Goal: Task Accomplishment & Management: Complete application form

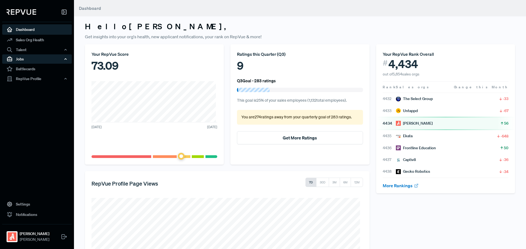
click at [38, 58] on div "Jobs" at bounding box center [37, 58] width 70 height 9
click at [42, 71] on link "Job Listings" at bounding box center [45, 69] width 70 height 9
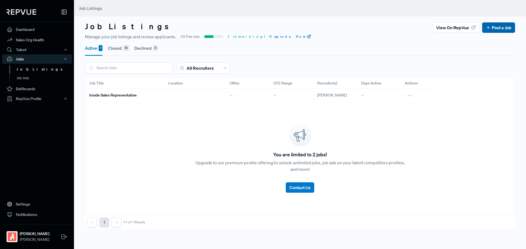
click at [495, 27] on link "Post a Job" at bounding box center [499, 27] width 26 height 7
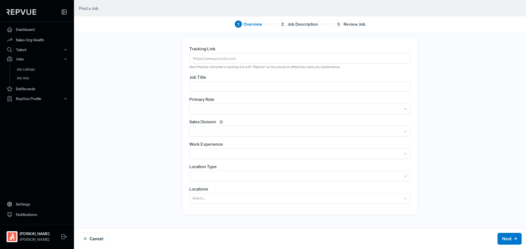
click at [244, 57] on input "text" at bounding box center [299, 58] width 221 height 10
paste input "Business Development Associate"
type input "Business Development Associate"
click at [266, 86] on input "text" at bounding box center [299, 87] width 221 height 10
paste input "Business Development Associate"
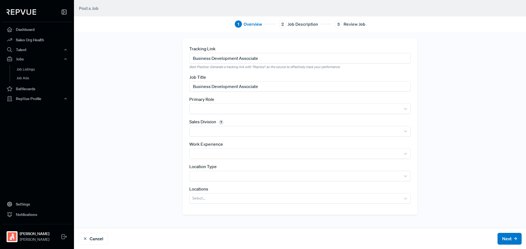
type input "Business Development Associate"
drag, startPoint x: 259, startPoint y: 58, endPoint x: 121, endPoint y: 47, distance: 137.9
click at [126, 50] on div "Tracking Link Business Development Associate Best Practice: Generate a tracking…" at bounding box center [299, 130] width 361 height 183
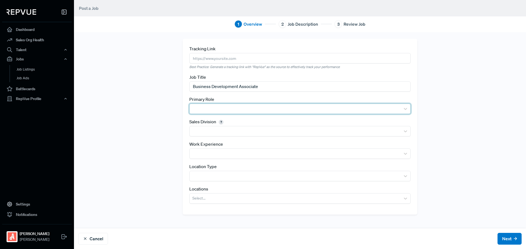
click at [245, 110] on div at bounding box center [294, 109] width 205 height 8
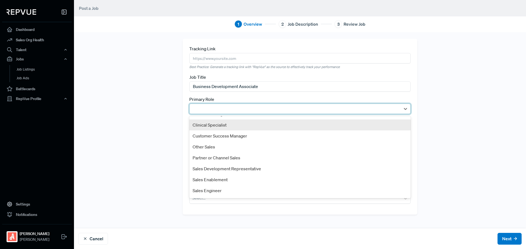
scroll to position [27, 0]
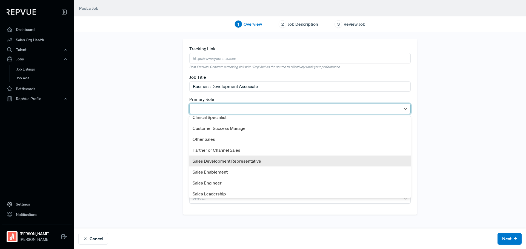
click at [235, 160] on div "Sales Development Representative" at bounding box center [299, 161] width 221 height 11
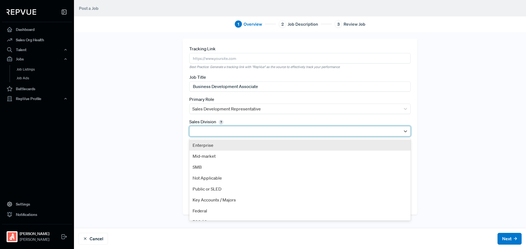
click at [235, 134] on div at bounding box center [294, 132] width 205 height 8
click at [234, 145] on div "Enterprise" at bounding box center [299, 145] width 221 height 11
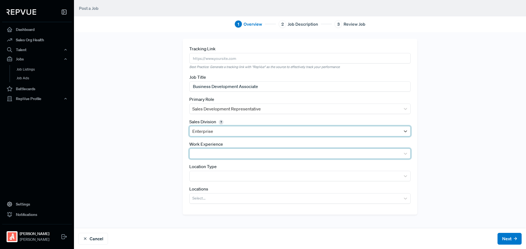
click at [234, 152] on div at bounding box center [294, 154] width 205 height 8
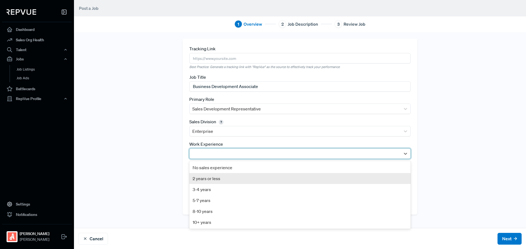
click at [230, 177] on div "2 years or less" at bounding box center [299, 178] width 221 height 11
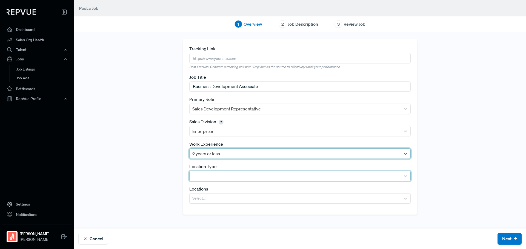
click at [234, 173] on div at bounding box center [294, 177] width 205 height 8
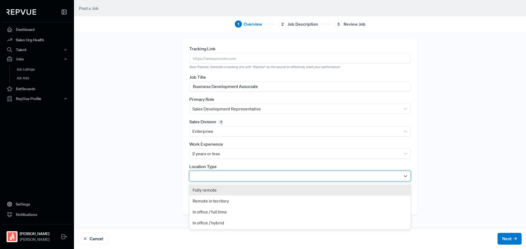
click at [234, 191] on div "Fully remote" at bounding box center [299, 190] width 221 height 11
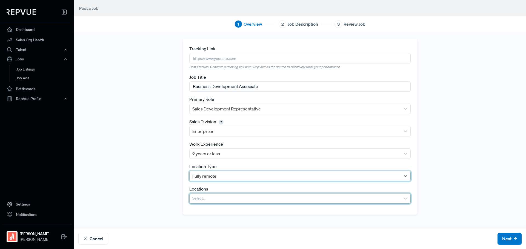
click at [235, 196] on div at bounding box center [294, 199] width 205 height 8
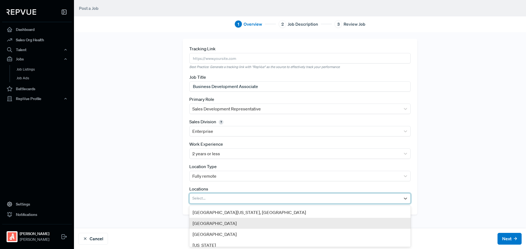
click at [213, 222] on div "[GEOGRAPHIC_DATA]" at bounding box center [299, 223] width 221 height 11
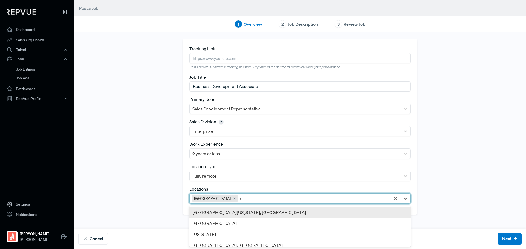
type input "ind"
click at [241, 210] on div "[GEOGRAPHIC_DATA], [GEOGRAPHIC_DATA]" at bounding box center [299, 212] width 221 height 11
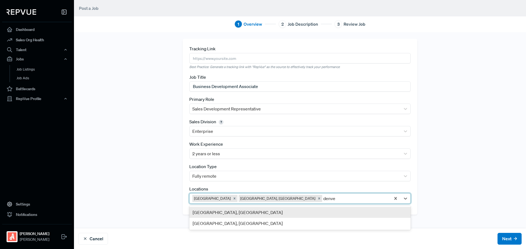
type input "[GEOGRAPHIC_DATA]"
click at [241, 210] on div "[GEOGRAPHIC_DATA], [GEOGRAPHIC_DATA]" at bounding box center [299, 212] width 221 height 11
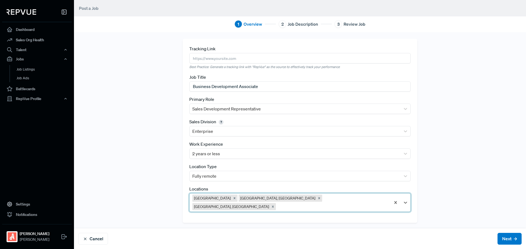
type input "n"
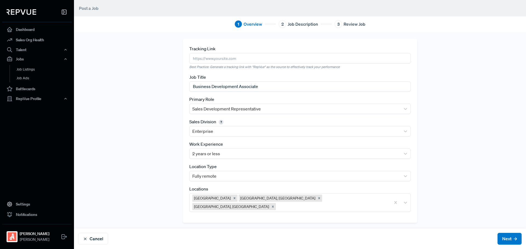
click at [157, 185] on div "Tracking Link Best Practice: Generate a tracking link with "RepVue" as the sour…" at bounding box center [299, 131] width 361 height 184
click at [514, 235] on button "Next" at bounding box center [509, 239] width 24 height 12
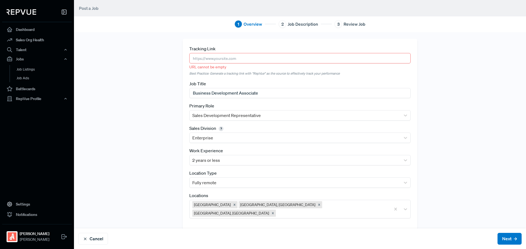
click at [241, 60] on input "text" at bounding box center [299, 58] width 221 height 10
paste input "[URL][DOMAIN_NAME]"
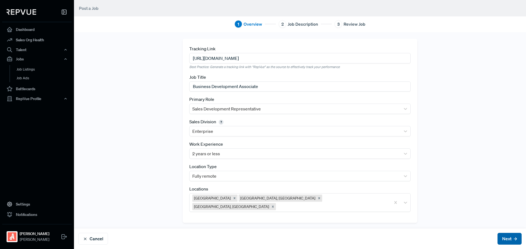
type input "[URL][DOMAIN_NAME]"
click at [513, 240] on button "Next" at bounding box center [509, 239] width 24 height 12
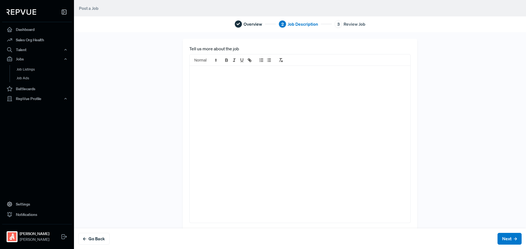
click at [224, 130] on div at bounding box center [300, 144] width 221 height 157
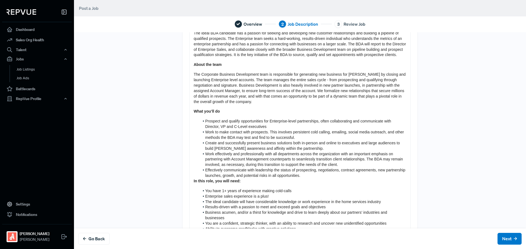
scroll to position [0, 0]
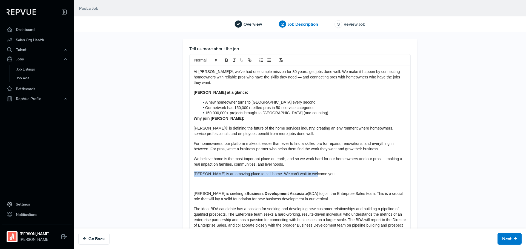
drag, startPoint x: 324, startPoint y: 171, endPoint x: 187, endPoint y: 164, distance: 137.1
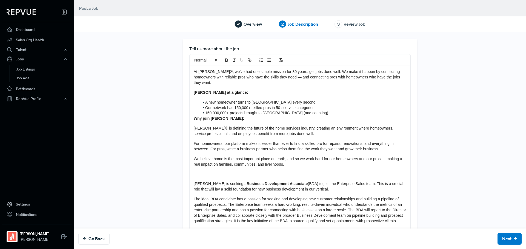
click at [247, 172] on p at bounding box center [300, 174] width 213 height 5
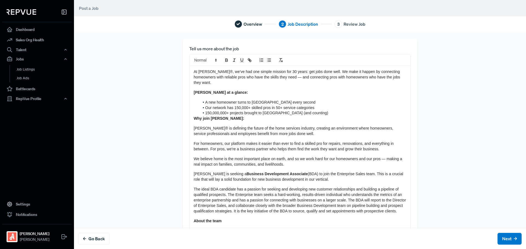
click at [194, 116] on strong "Why join [PERSON_NAME]:" at bounding box center [219, 118] width 50 height 4
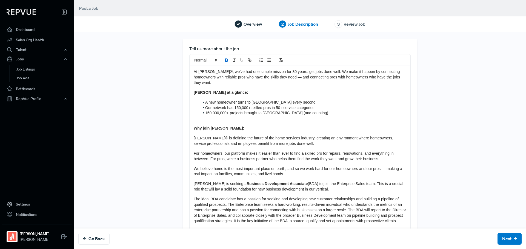
click at [241, 116] on p at bounding box center [300, 118] width 213 height 5
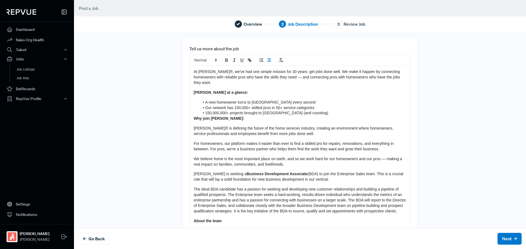
click at [194, 116] on strong "Why join [PERSON_NAME]:" at bounding box center [219, 118] width 50 height 4
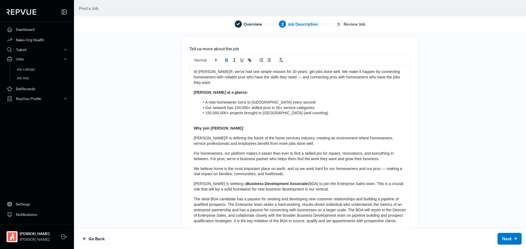
click at [252, 116] on p at bounding box center [300, 118] width 213 height 5
click at [216, 116] on p at bounding box center [300, 118] width 213 height 5
click at [194, 116] on p at bounding box center [300, 118] width 213 height 5
drag, startPoint x: 194, startPoint y: 116, endPoint x: 190, endPoint y: 117, distance: 4.6
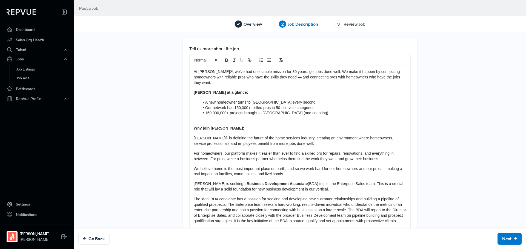
click at [194, 116] on p at bounding box center [300, 118] width 213 height 5
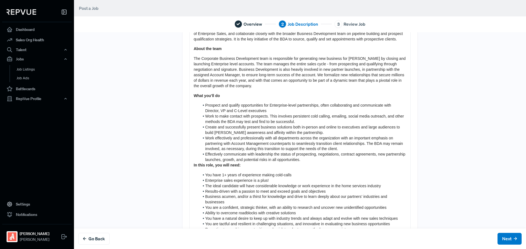
scroll to position [219, 0]
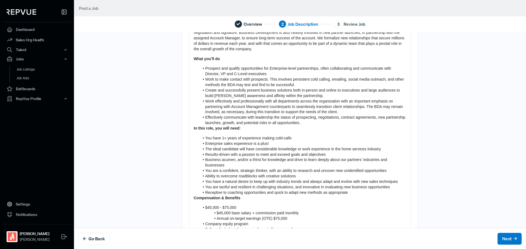
click at [194, 126] on strong "In this role, you will need:" at bounding box center [217, 128] width 47 height 4
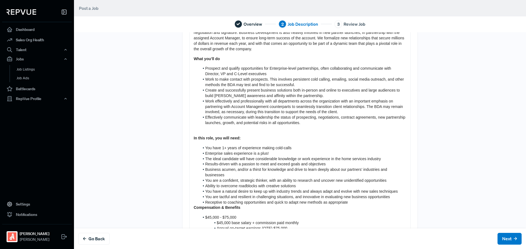
click at [237, 130] on div "At [PERSON_NAME]®, we’ve had one simple mission for 30 years: get jobs done wel…" at bounding box center [300, 125] width 221 height 557
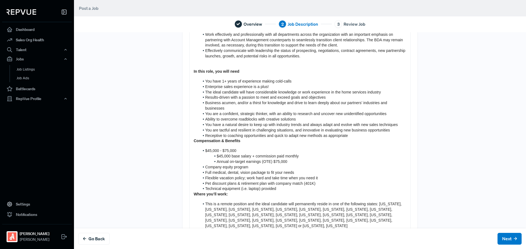
scroll to position [301, 0]
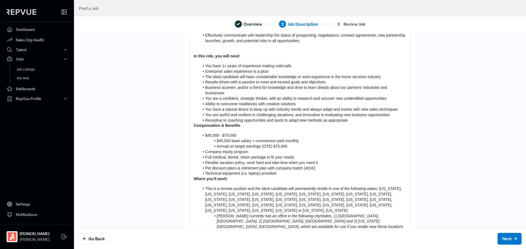
click at [194, 124] on strong "Compensation & Benefits" at bounding box center [217, 126] width 47 height 4
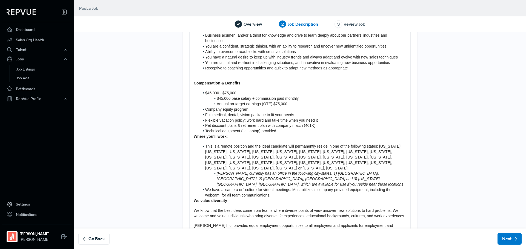
scroll to position [356, 0]
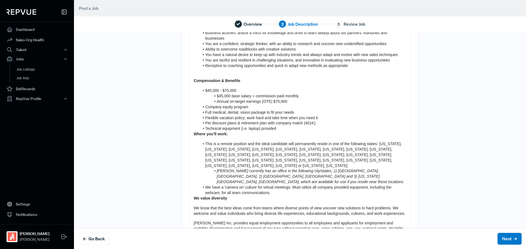
click at [194, 132] on strong "Where you’ll work:" at bounding box center [211, 134] width 34 height 4
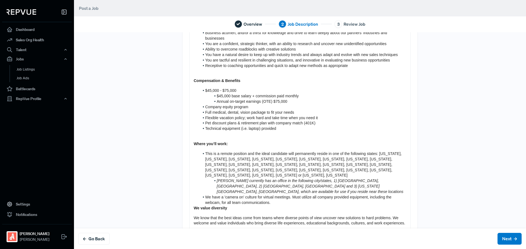
click at [223, 142] on strong "Where you’ll work:" at bounding box center [211, 144] width 34 height 4
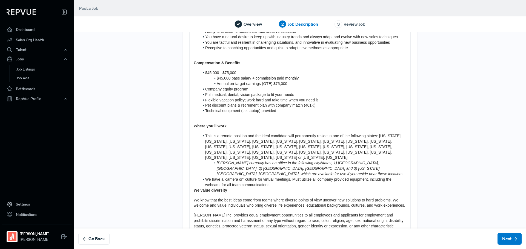
scroll to position [383, 0]
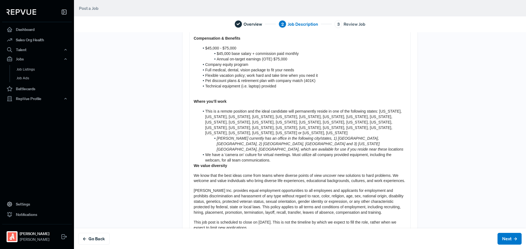
scroll to position [411, 0]
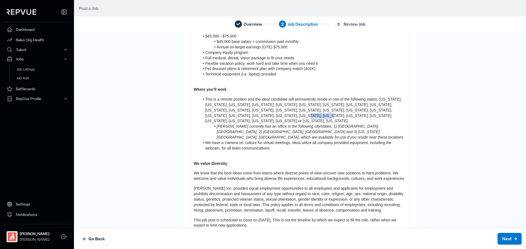
drag, startPoint x: 295, startPoint y: 110, endPoint x: 272, endPoint y: 110, distance: 22.5
click at [272, 110] on span "This is a remote position and the ideal candidate will permanently reside in on…" at bounding box center [303, 110] width 197 height 26
click at [323, 124] on li "[PERSON_NAME] currently has an office in the following city/states, 1) [GEOGRAP…" at bounding box center [302, 132] width 207 height 16
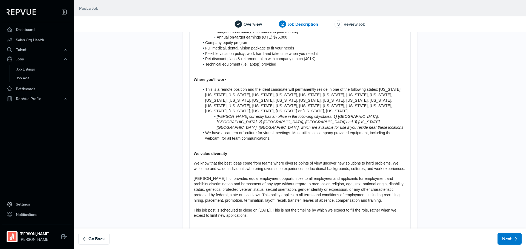
click at [269, 223] on p at bounding box center [300, 225] width 213 height 5
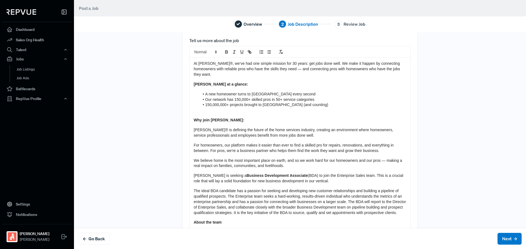
scroll to position [0, 0]
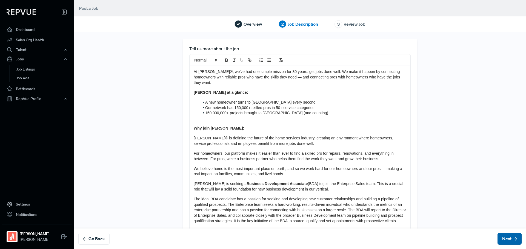
click at [498, 234] on button "Next" at bounding box center [509, 239] width 24 height 12
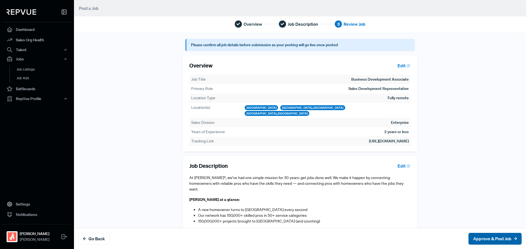
click at [491, 237] on button "Approve & Post Job" at bounding box center [494, 239] width 53 height 12
